Goal: Task Accomplishment & Management: Manage account settings

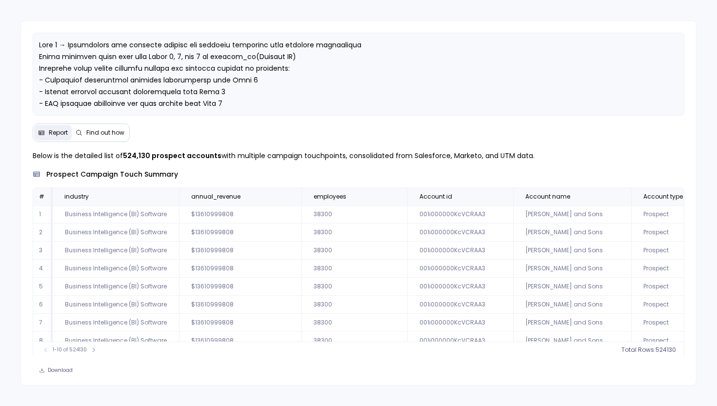
scroll to position [47, 0]
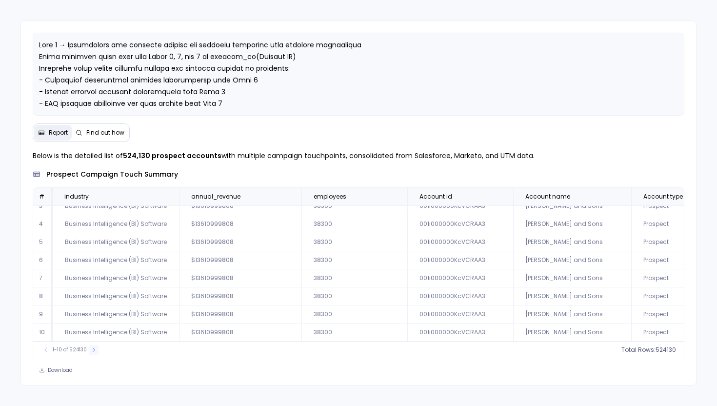
click at [96, 348] on button at bounding box center [94, 350] width 10 height 10
click at [42, 349] on button at bounding box center [46, 350] width 10 height 10
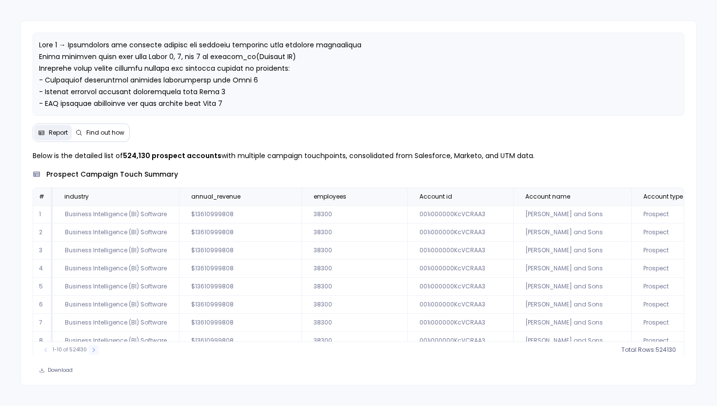
click at [93, 350] on icon at bounding box center [94, 350] width 6 height 6
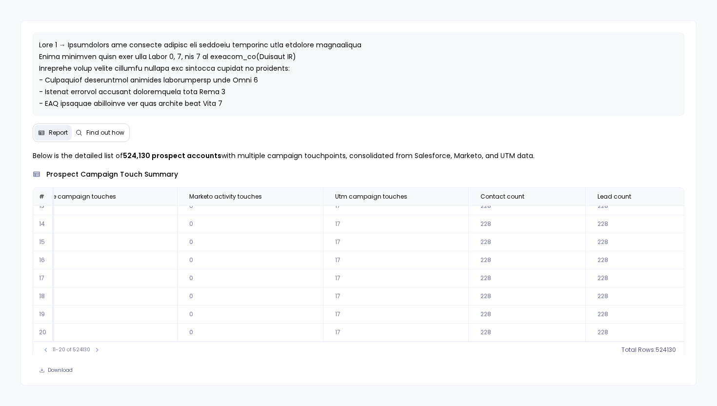
scroll to position [47, 1177]
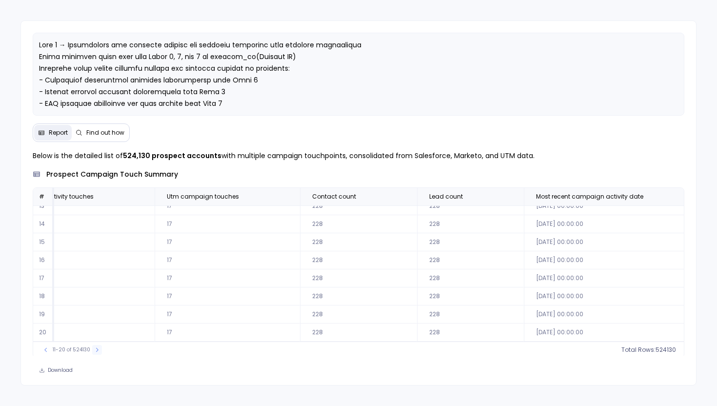
click at [98, 348] on icon at bounding box center [97, 350] width 6 height 6
click at [96, 348] on icon at bounding box center [99, 350] width 6 height 6
click at [95, 348] on icon at bounding box center [98, 350] width 6 height 6
click at [96, 348] on icon at bounding box center [99, 350] width 6 height 6
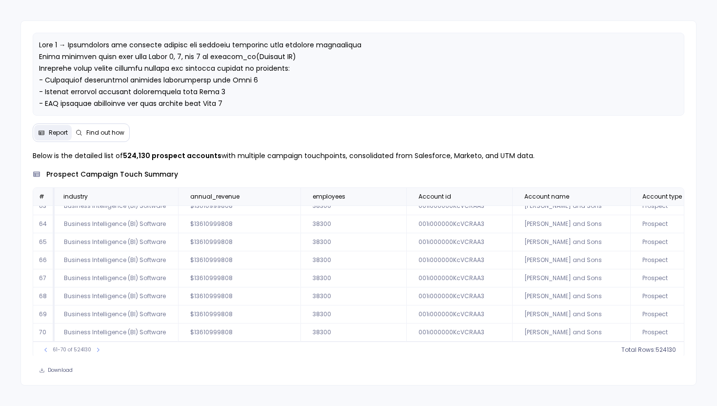
scroll to position [47, 0]
click at [95, 354] on button at bounding box center [98, 350] width 10 height 10
click at [289, 197] on icon at bounding box center [291, 197] width 6 height 6
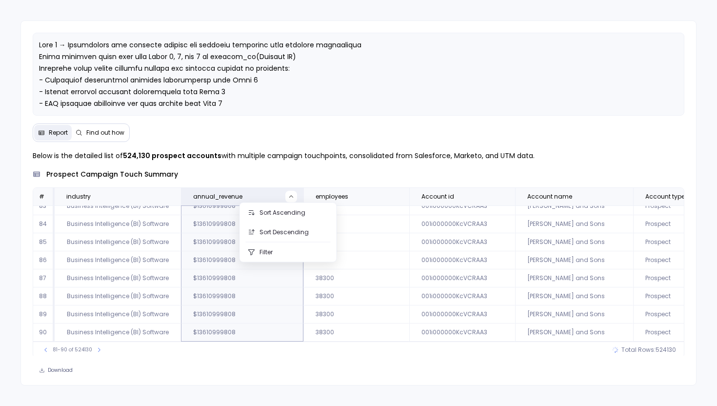
click at [223, 356] on div "Below is the detailed list of 524,130 prospect accounts with multiple campaign …" at bounding box center [359, 264] width 676 height 228
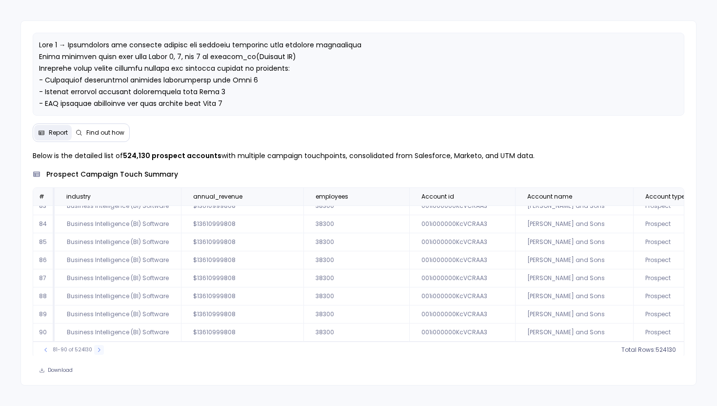
click at [97, 348] on icon at bounding box center [99, 350] width 6 height 6
click at [98, 348] on icon at bounding box center [101, 350] width 6 height 6
click at [97, 348] on icon at bounding box center [100, 350] width 6 height 6
click at [99, 348] on icon at bounding box center [102, 350] width 6 height 6
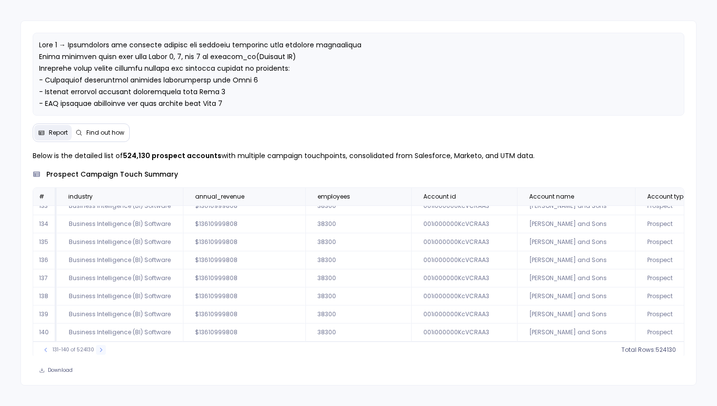
click at [98, 348] on icon at bounding box center [101, 350] width 6 height 6
click at [101, 349] on icon at bounding box center [102, 350] width 6 height 6
click at [101, 349] on icon at bounding box center [101, 350] width 6 height 6
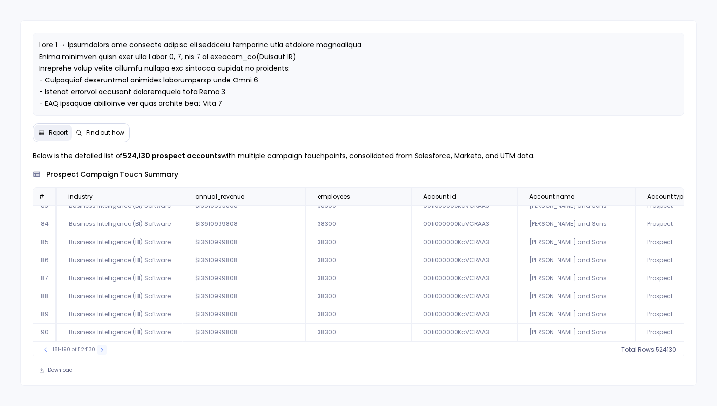
click at [101, 349] on icon at bounding box center [102, 350] width 6 height 6
click at [101, 349] on icon at bounding box center [104, 350] width 6 height 6
click at [103, 349] on icon at bounding box center [104, 349] width 2 height 4
click at [102, 349] on icon at bounding box center [105, 350] width 6 height 6
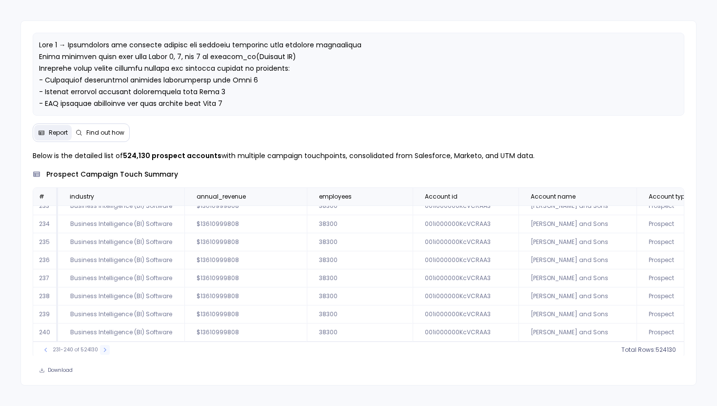
click at [102, 349] on icon at bounding box center [105, 350] width 6 height 6
click at [103, 349] on icon at bounding box center [106, 350] width 6 height 6
click at [102, 349] on icon at bounding box center [105, 350] width 6 height 6
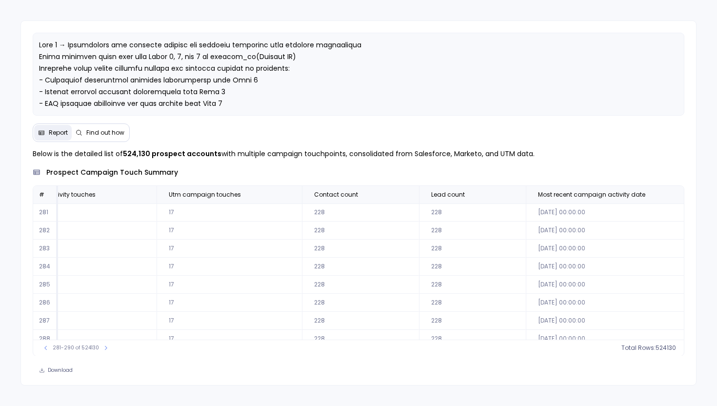
scroll to position [0, 1181]
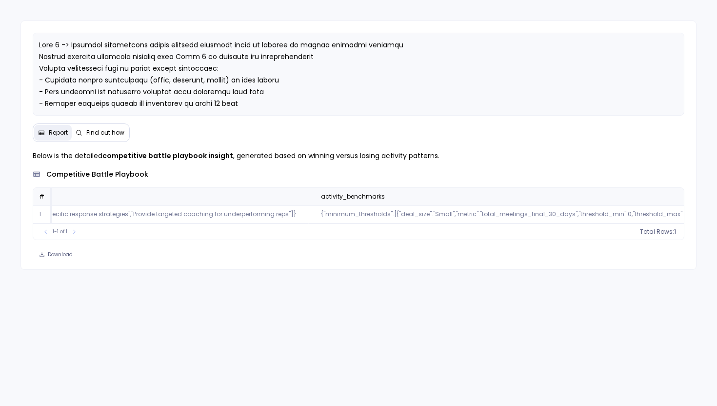
scroll to position [0, 1154]
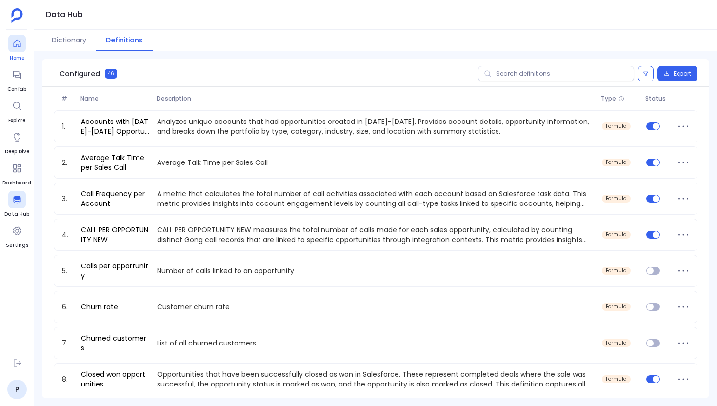
click at [18, 44] on icon at bounding box center [16, 44] width 7 height 8
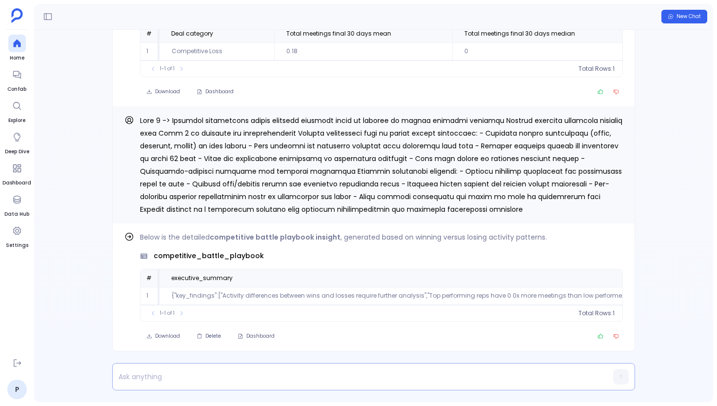
click at [154, 367] on div at bounding box center [355, 376] width 484 height 26
click at [155, 374] on p at bounding box center [355, 377] width 484 height 14
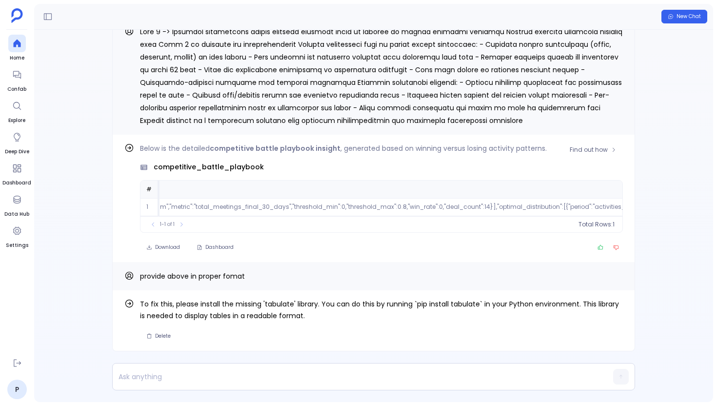
scroll to position [0, 1638]
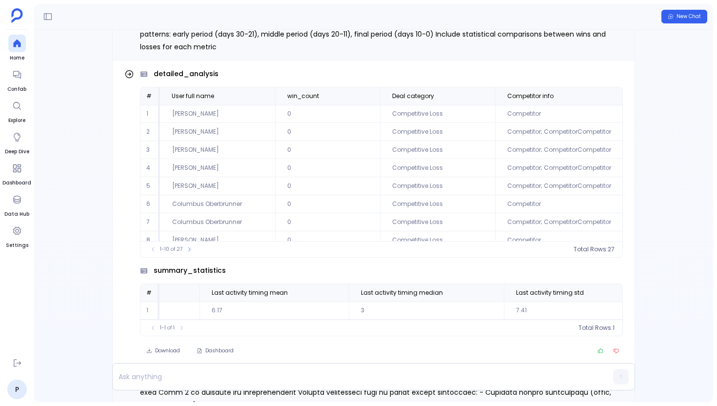
scroll to position [-310, 0]
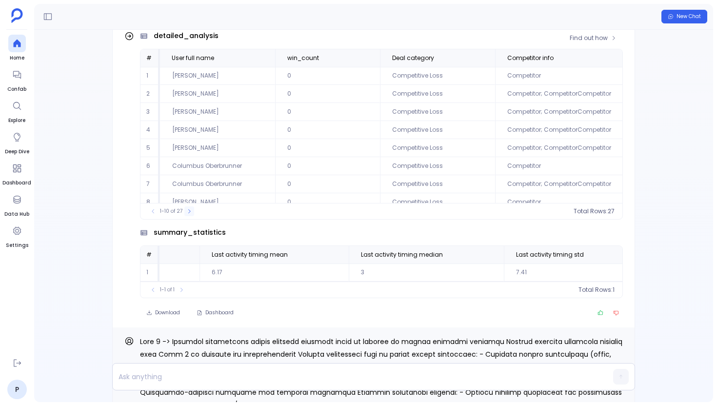
click at [191, 208] on icon at bounding box center [189, 211] width 6 height 6
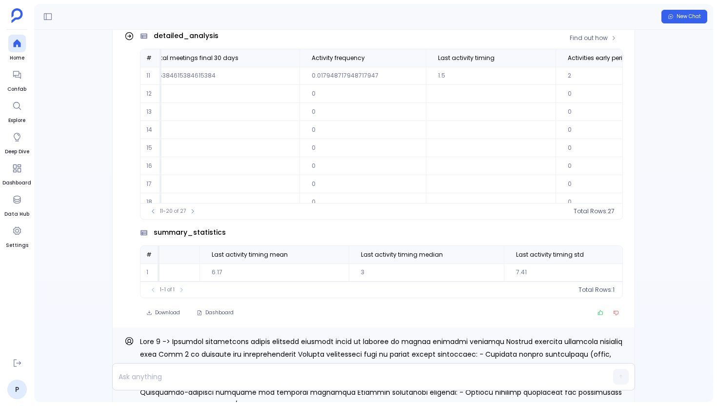
scroll to position [0, 642]
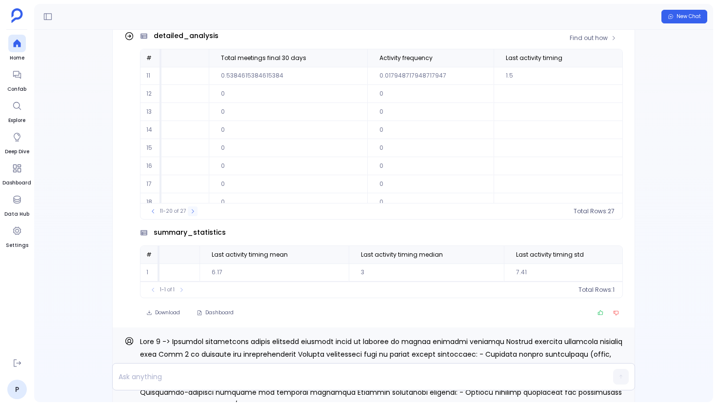
click at [191, 209] on icon at bounding box center [193, 211] width 6 height 6
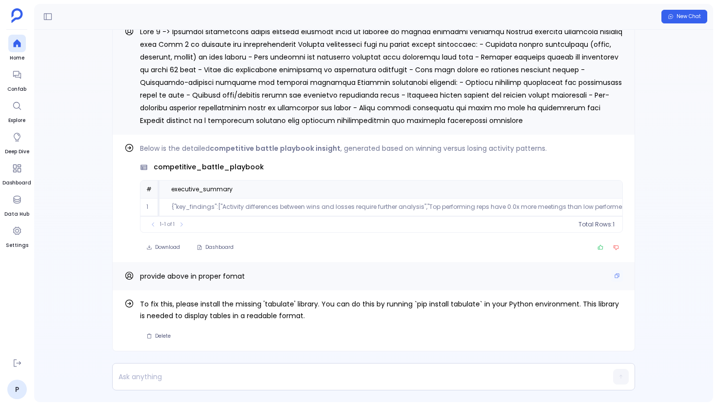
scroll to position [0, 0]
click at [160, 339] on span "Delete" at bounding box center [163, 336] width 16 height 7
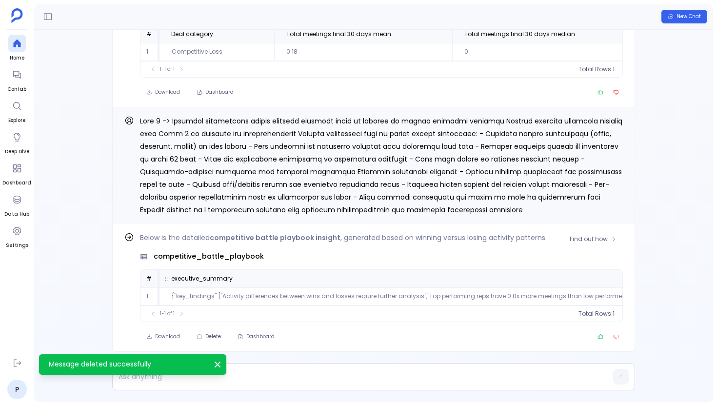
scroll to position [0, 0]
click at [240, 374] on p at bounding box center [355, 377] width 484 height 14
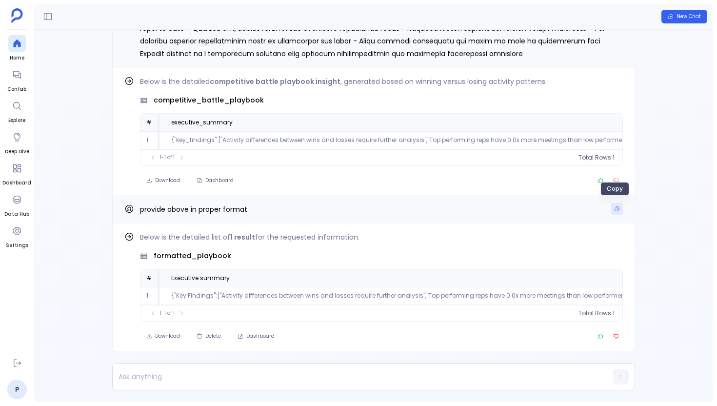
click at [618, 209] on button "Copy" at bounding box center [617, 209] width 12 height 12
click at [216, 342] on button "Delete" at bounding box center [208, 336] width 37 height 14
click at [221, 368] on div at bounding box center [355, 376] width 484 height 26
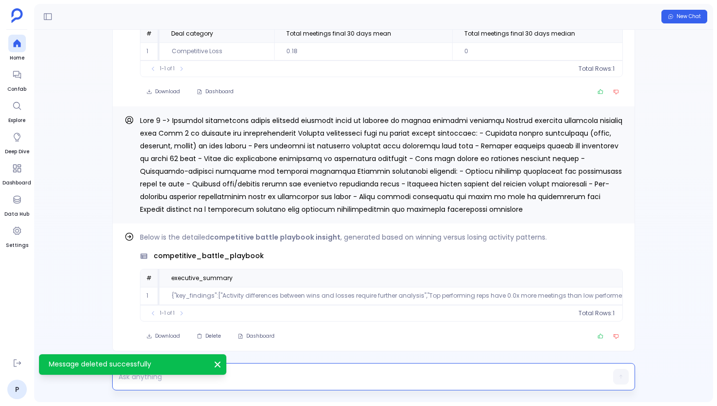
click at [203, 371] on div "Message deleted successfully Close" at bounding box center [132, 364] width 187 height 20
click at [184, 378] on p at bounding box center [355, 377] width 484 height 14
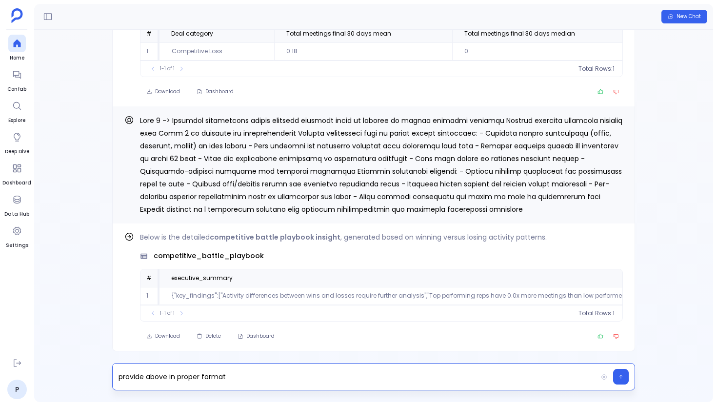
click at [202, 377] on p "provide above in proper format" at bounding box center [355, 377] width 484 height 14
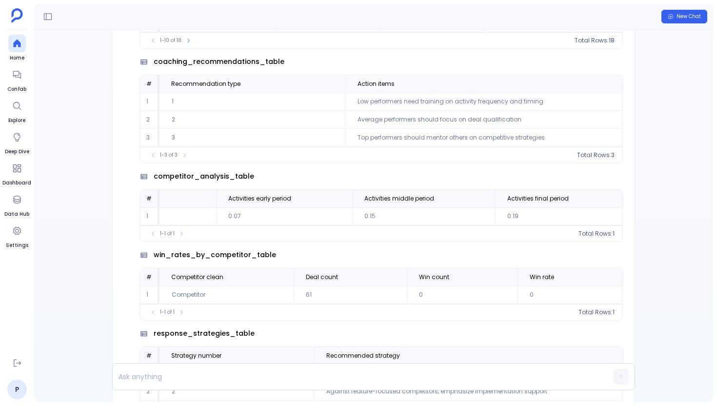
scroll to position [-661, 0]
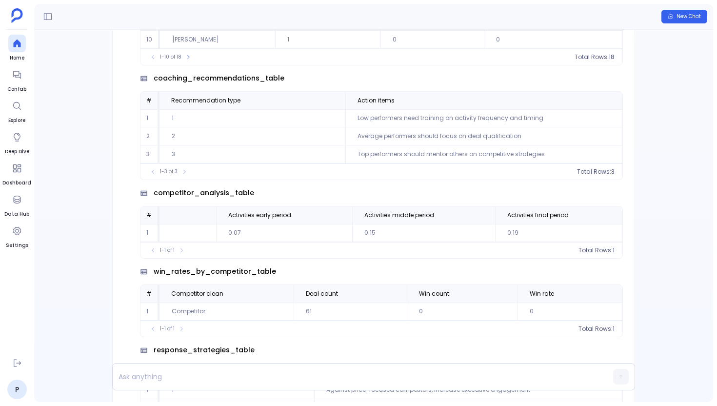
click at [434, 224] on td "0.15" at bounding box center [423, 233] width 143 height 18
click at [431, 230] on td "61" at bounding box center [452, 233] width 105 height 18
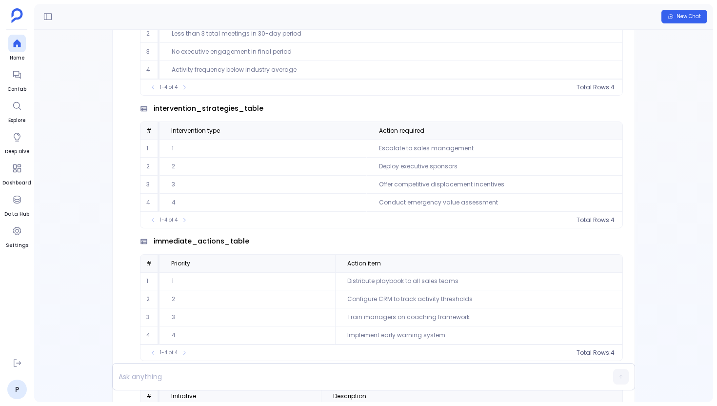
scroll to position [-179, 0]
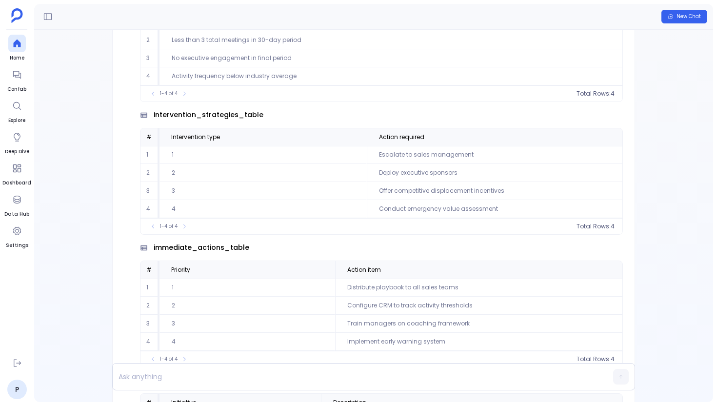
click at [464, 243] on div "immediate_actions_table" at bounding box center [381, 247] width 483 height 10
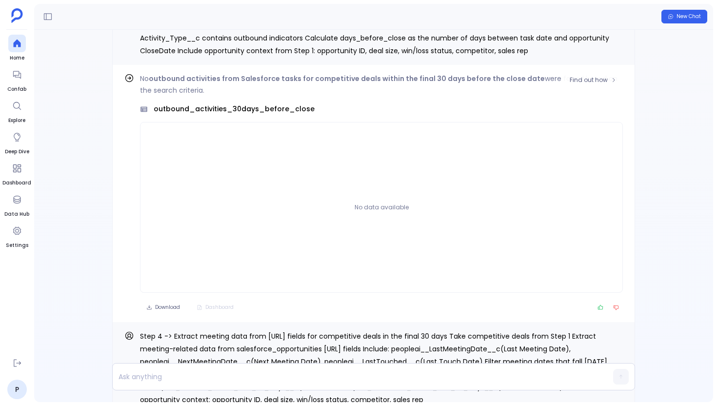
scroll to position [-2818, 0]
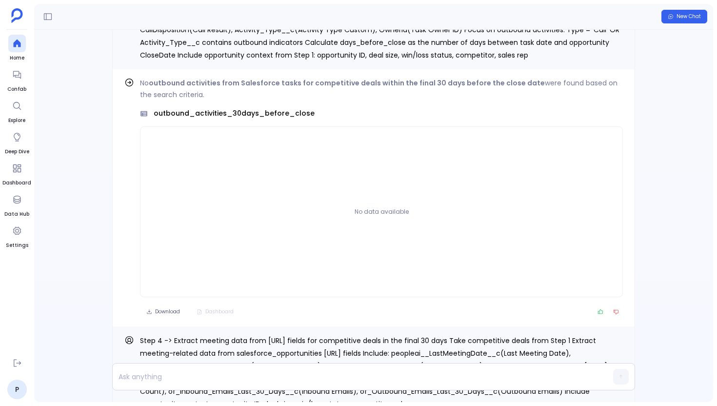
click at [71, 232] on div "Find out how Below is the detailed list of 4 executive summary tables , 2 minim…" at bounding box center [373, 216] width 679 height 372
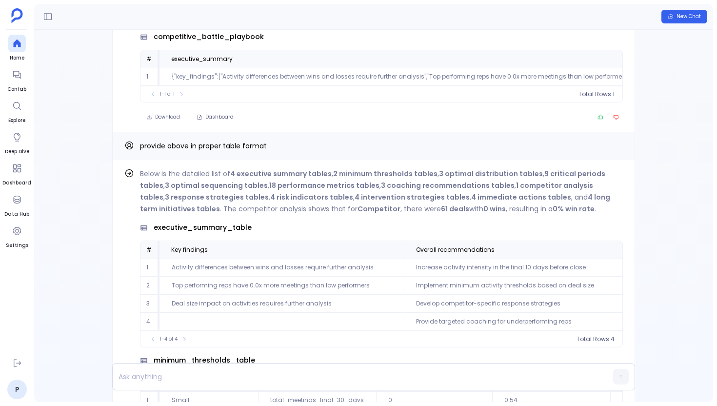
scroll to position [-1664, 0]
